Goal: Contribute content: Add original content to the website for others to see

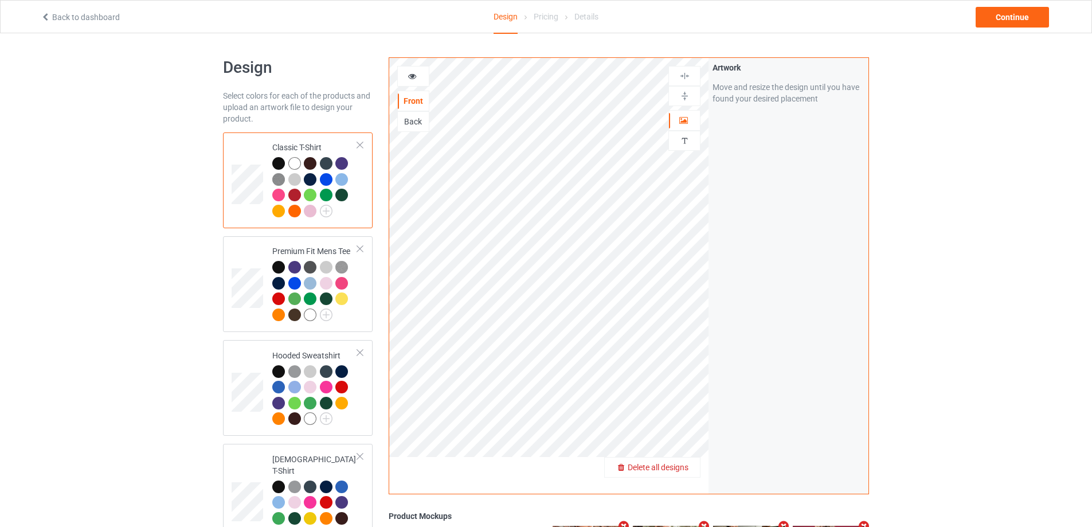
click at [681, 463] on div "Delete all designs" at bounding box center [652, 466] width 95 height 11
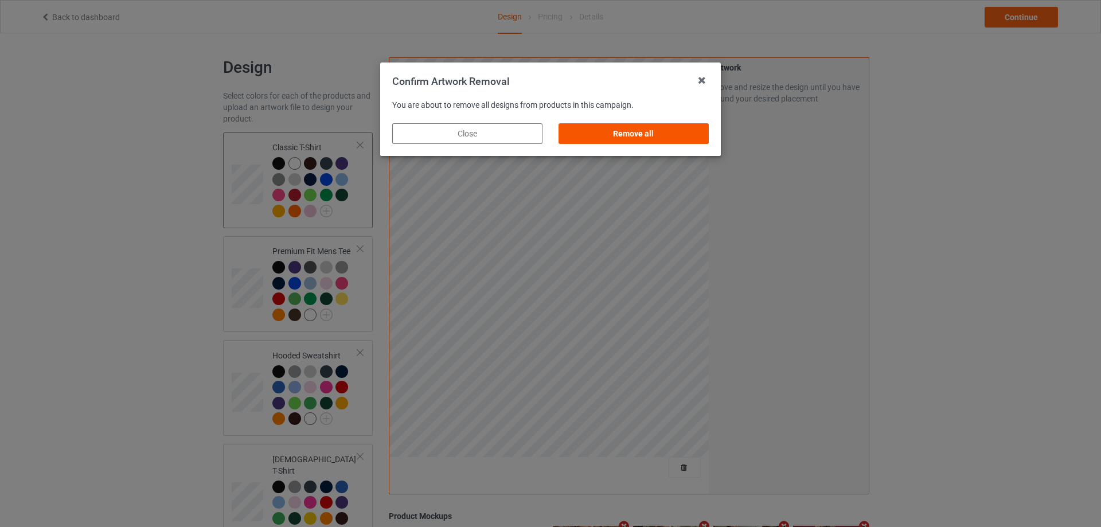
click at [661, 134] on div "Remove all" at bounding box center [633, 133] width 150 height 21
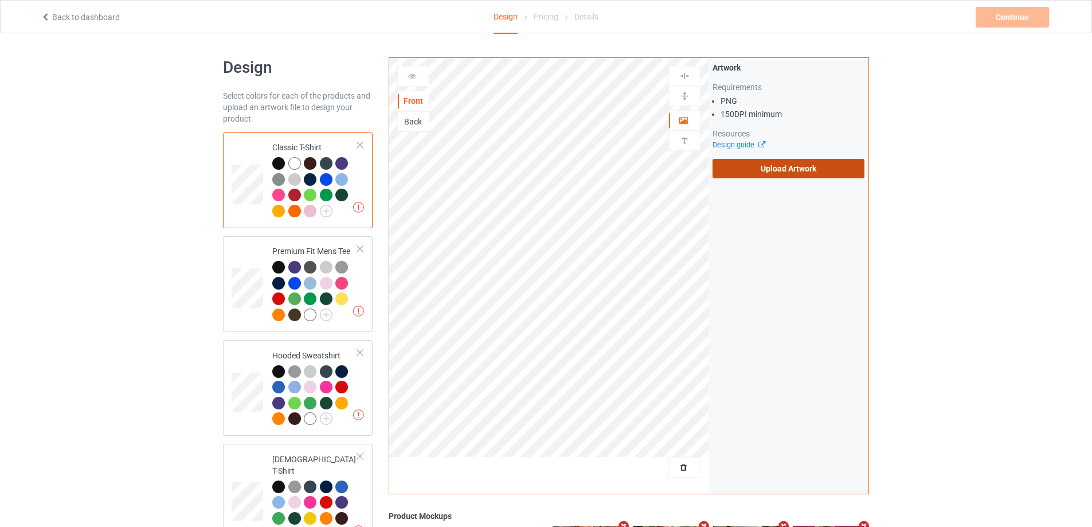
click at [781, 167] on label "Upload Artwork" at bounding box center [789, 168] width 152 height 19
click at [0, 0] on input "Upload Artwork" at bounding box center [0, 0] width 0 height 0
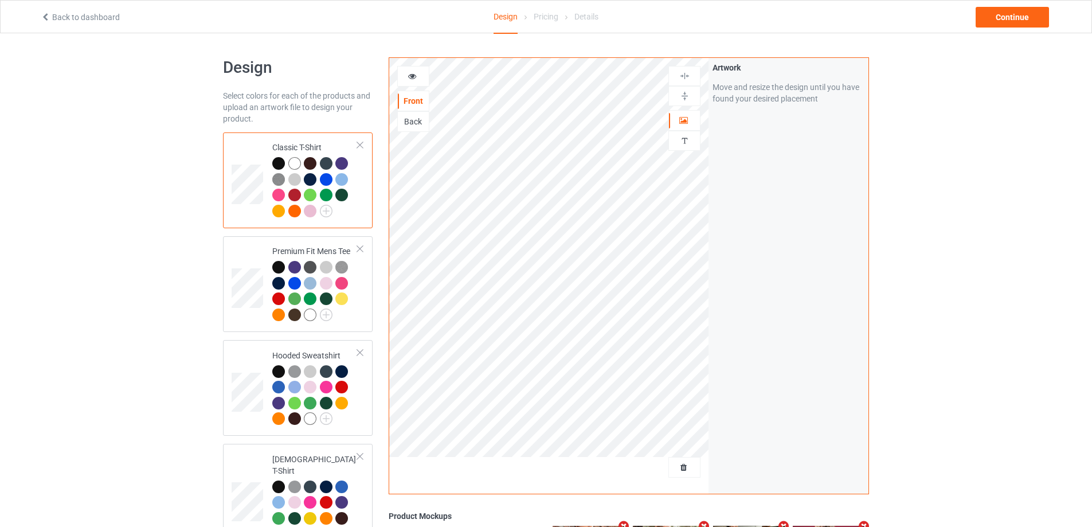
click at [1003, 6] on div "Back to dashboard Design Pricing Details Continue" at bounding box center [546, 17] width 1027 height 32
click at [1003, 11] on div "Continue" at bounding box center [1012, 17] width 73 height 21
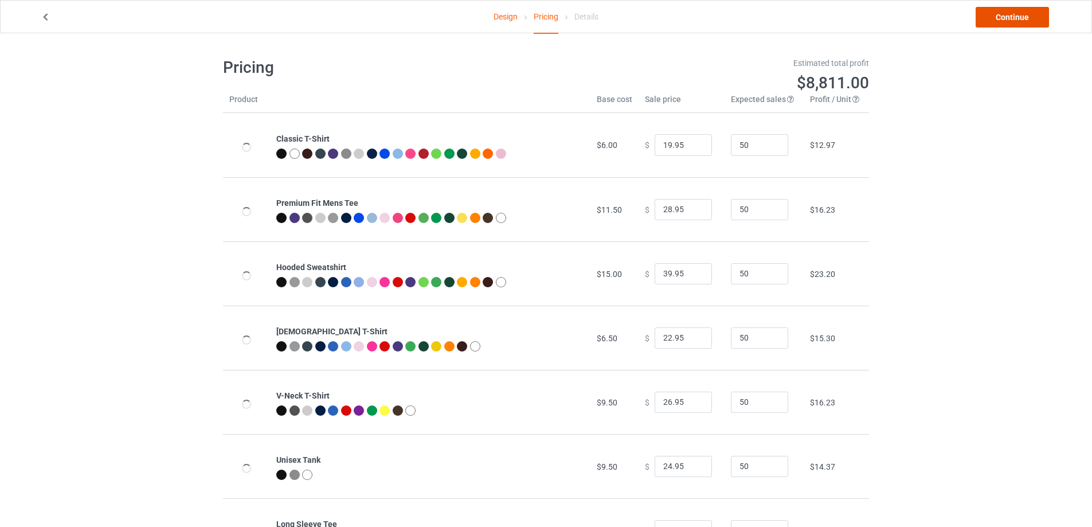
click at [1003, 11] on link "Continue" at bounding box center [1012, 17] width 73 height 21
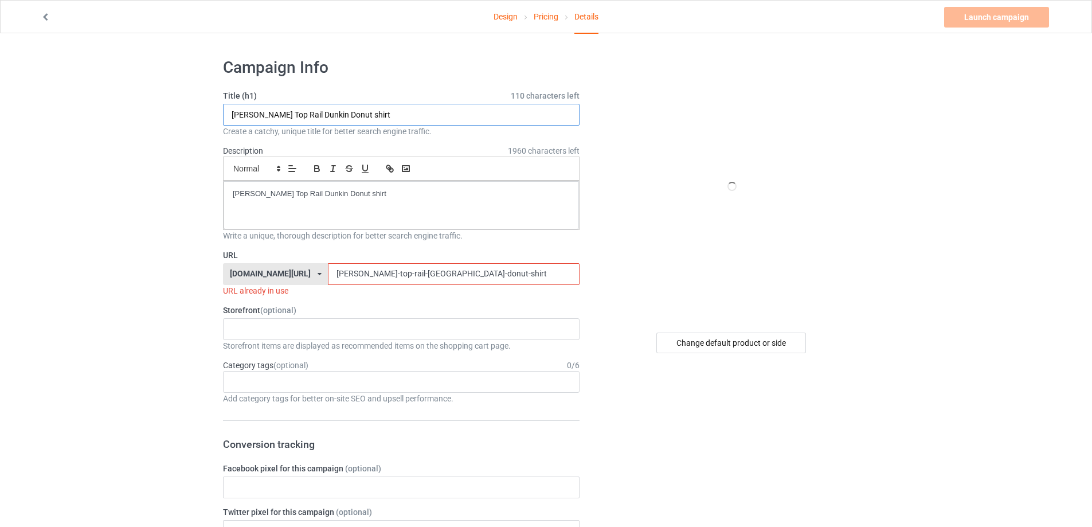
paste input "TDAWG Call of Duty Black Ops II LAUNCH EVENT 11.13.12"
type input "TDAWG Call of Duty Black Ops II LAUNCH EVENT 11.13.12 shirt"
drag, startPoint x: 349, startPoint y: 198, endPoint x: 0, endPoint y: 199, distance: 348.5
drag, startPoint x: 471, startPoint y: 273, endPoint x: 191, endPoint y: 276, distance: 279.8
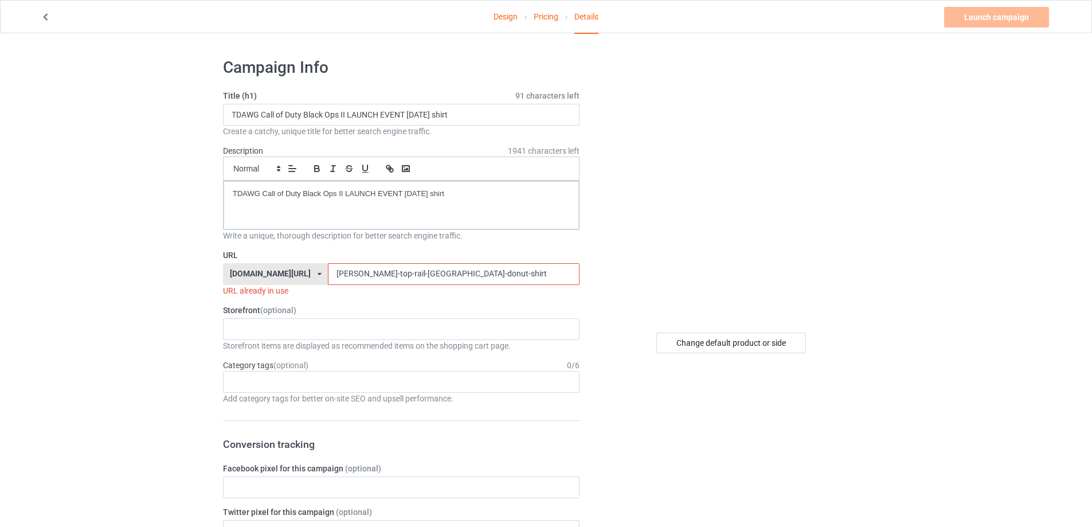
paste input "tdawg-call-of-duty-black-ops-ii-launch-event-11131"
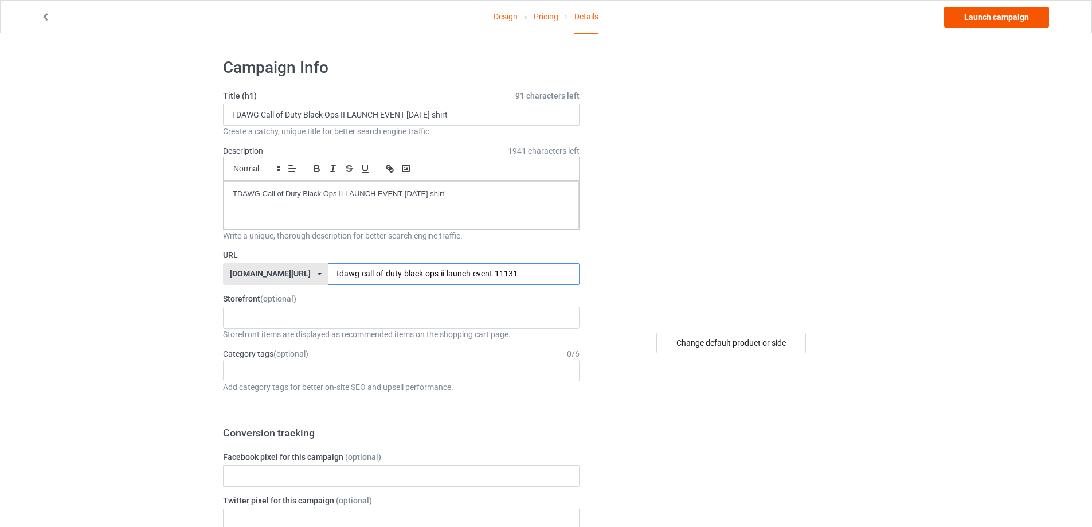
type input "tdawg-call-of-duty-black-ops-ii-launch-event-11131"
click at [1014, 19] on link "Launch campaign" at bounding box center [996, 17] width 105 height 21
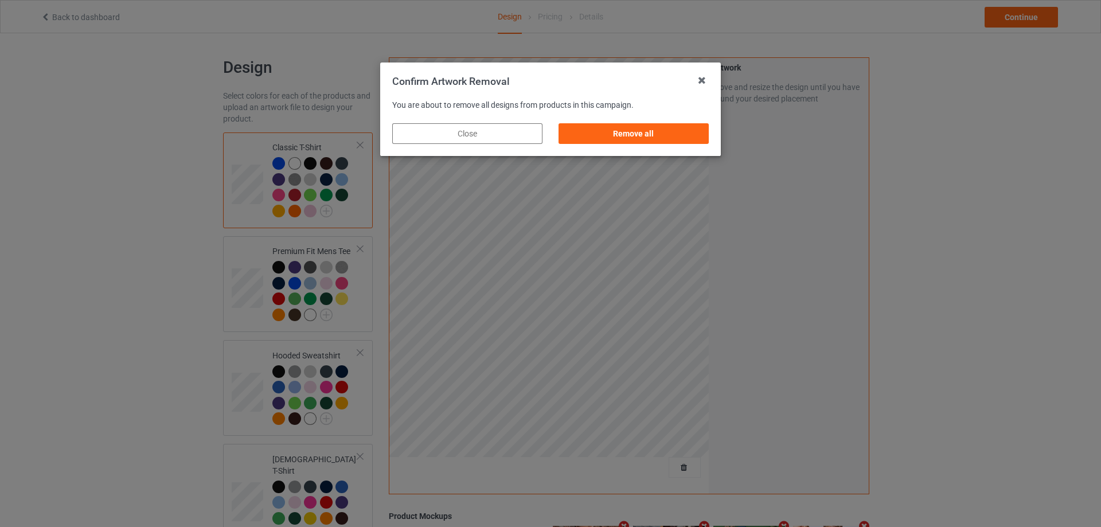
click at [695, 125] on div "Remove all" at bounding box center [633, 133] width 150 height 21
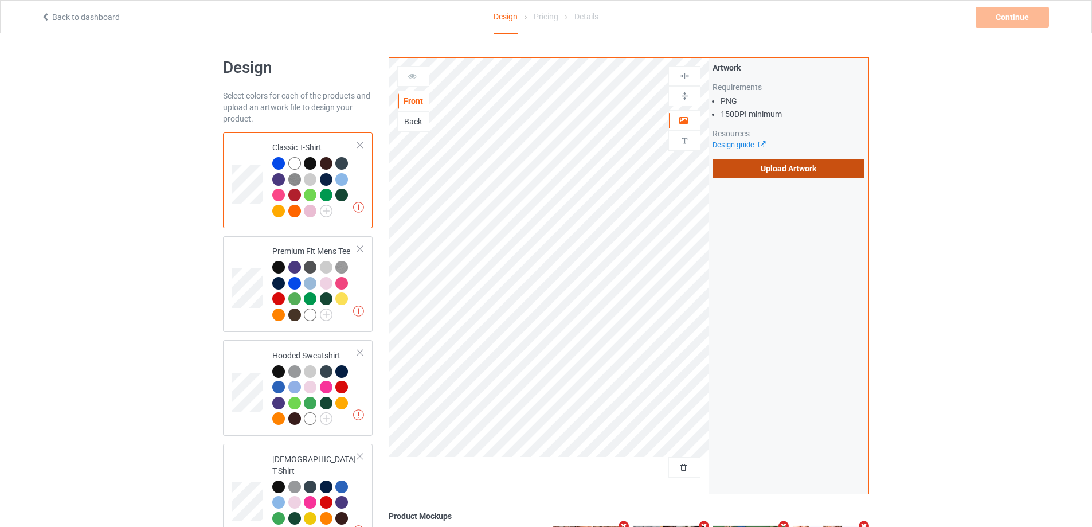
click at [776, 169] on label "Upload Artwork" at bounding box center [789, 168] width 152 height 19
click at [0, 0] on input "Upload Artwork" at bounding box center [0, 0] width 0 height 0
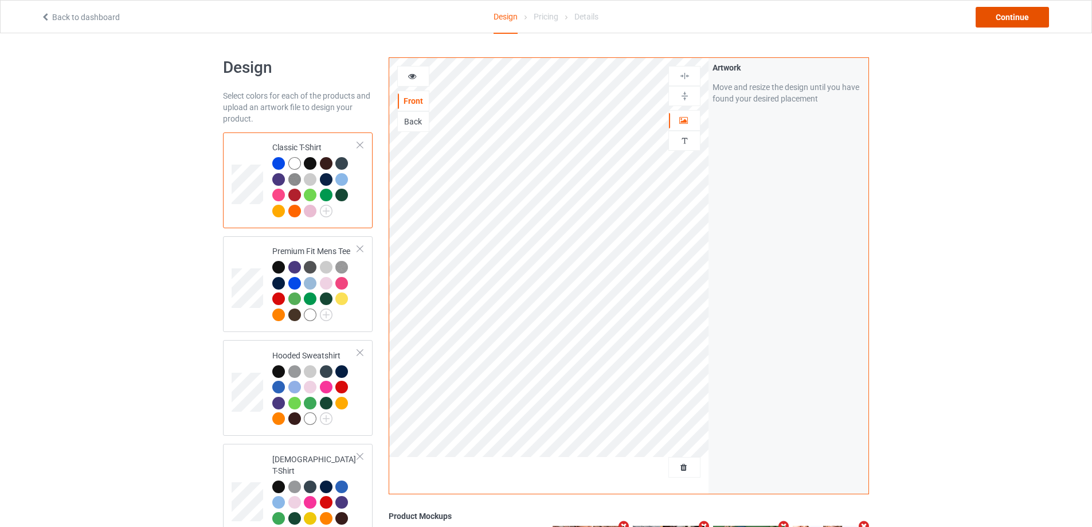
click at [1037, 16] on div "Continue" at bounding box center [1012, 17] width 73 height 21
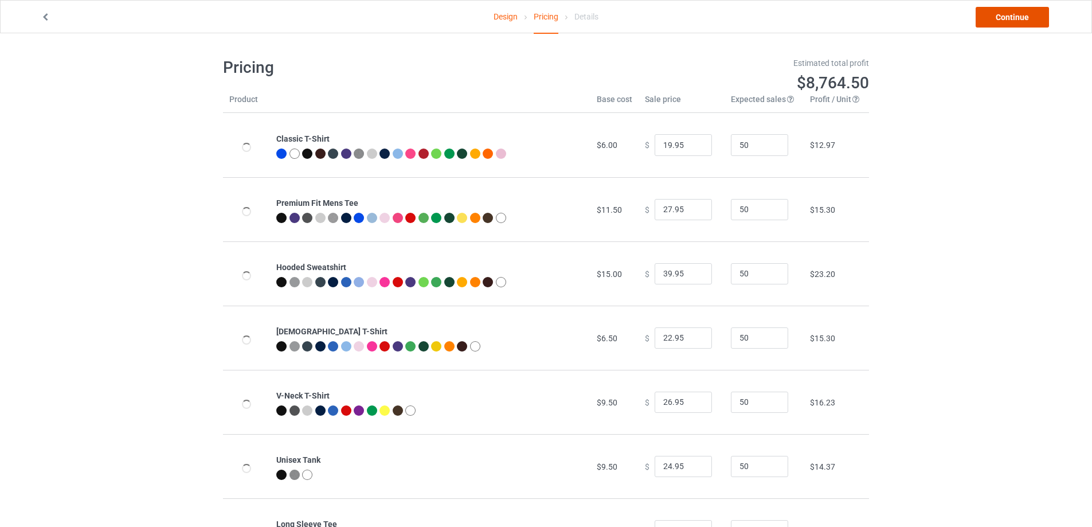
click at [1037, 16] on link "Continue" at bounding box center [1012, 17] width 73 height 21
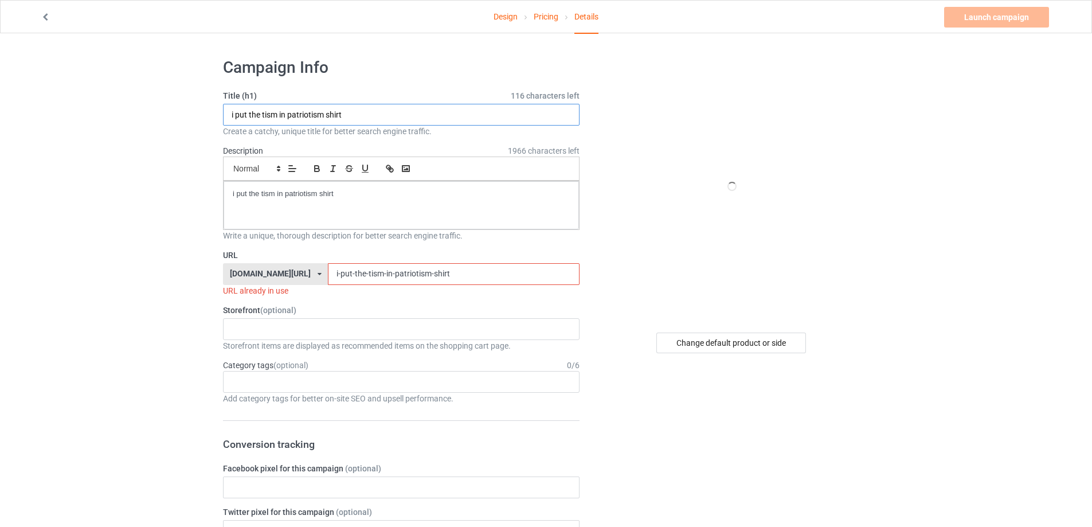
drag, startPoint x: 354, startPoint y: 116, endPoint x: 115, endPoint y: 144, distance: 240.1
paste input "Polar Chancla Power"
type input "Polar Chancla Power shirt"
drag, startPoint x: 174, startPoint y: 206, endPoint x: 106, endPoint y: 206, distance: 68.2
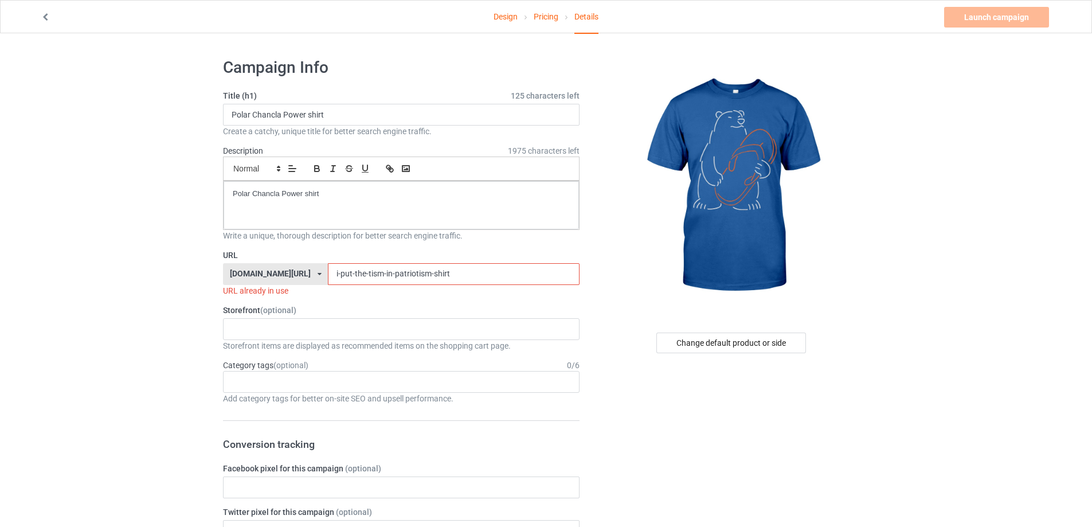
drag, startPoint x: 441, startPoint y: 277, endPoint x: 227, endPoint y: 268, distance: 214.6
paste input "polar-chancla-power"
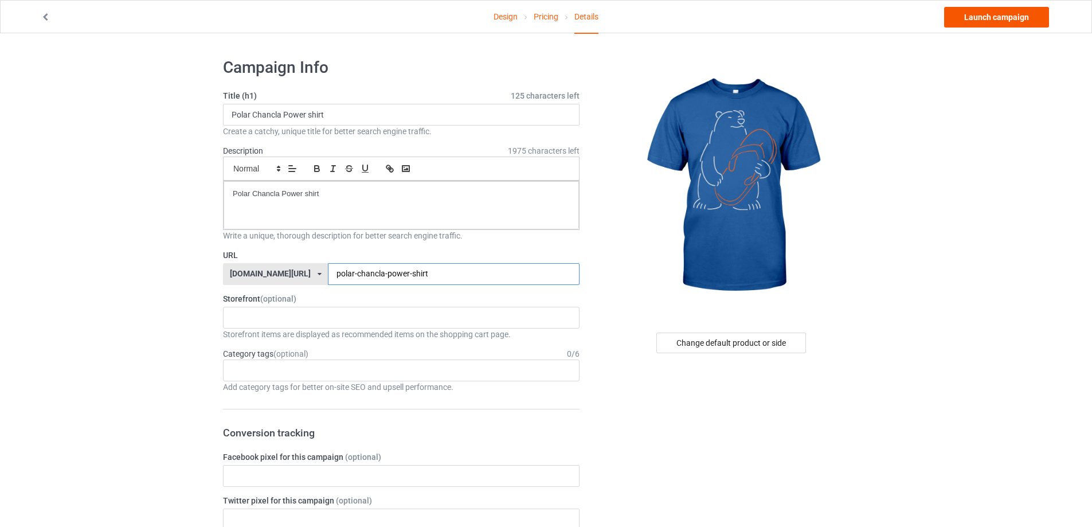
type input "polar-chancla-power-shirt"
click at [985, 21] on link "Launch campaign" at bounding box center [996, 17] width 105 height 21
